Goal: Find contact information: Find contact information

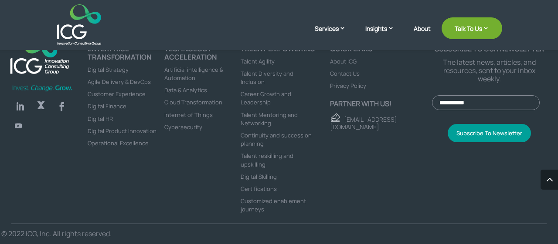
scroll to position [3011, 0]
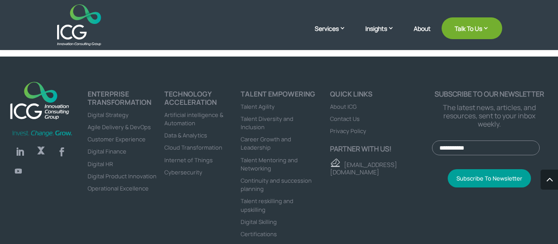
click at [348, 115] on span "Contact Us" at bounding box center [345, 119] width 30 height 8
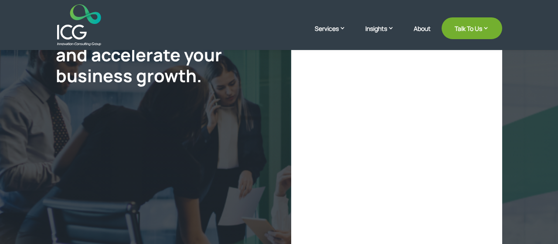
select select "**"
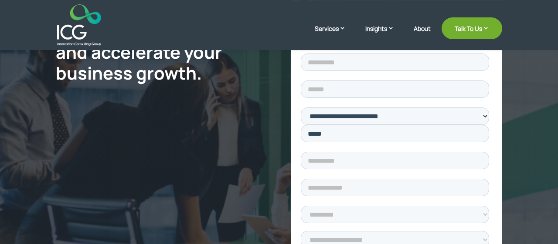
scroll to position [91, 0]
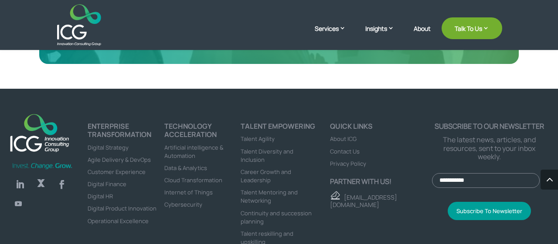
scroll to position [2991, 0]
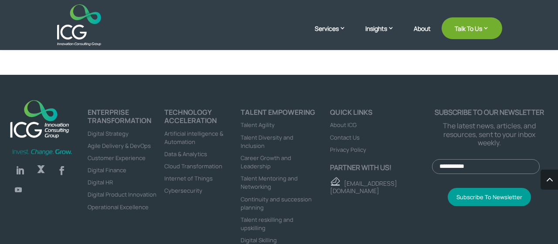
click at [347, 121] on span "About ICG" at bounding box center [343, 125] width 27 height 8
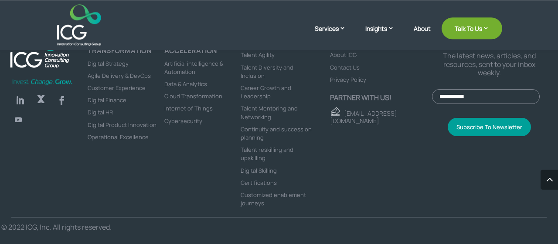
scroll to position [2447, 0]
